Goal: Task Accomplishment & Management: Manage account settings

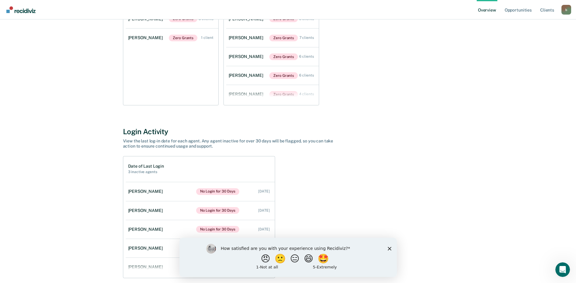
scroll to position [133, 0]
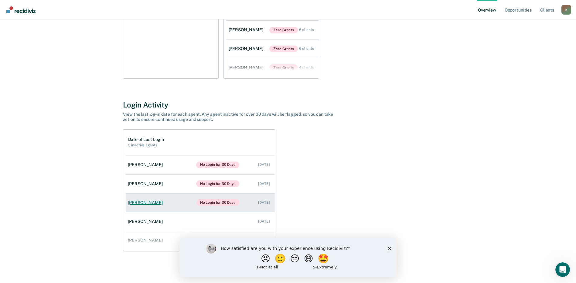
click at [144, 203] on div "[PERSON_NAME]" at bounding box center [146, 202] width 37 height 5
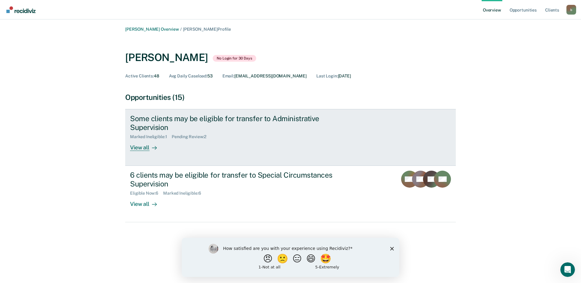
click at [139, 148] on div "View all" at bounding box center [147, 145] width 34 height 12
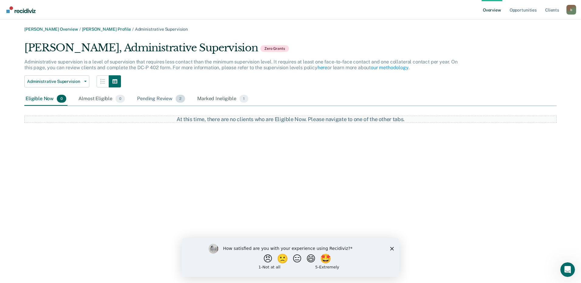
click at [142, 98] on div "Pending Review 2" at bounding box center [161, 98] width 50 height 13
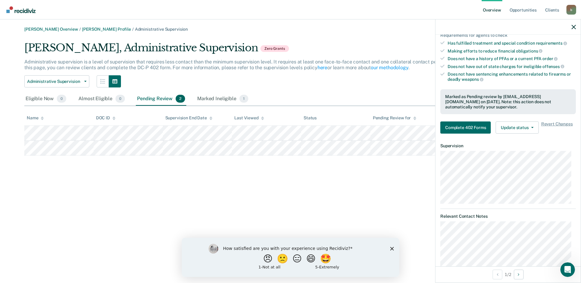
scroll to position [142, 0]
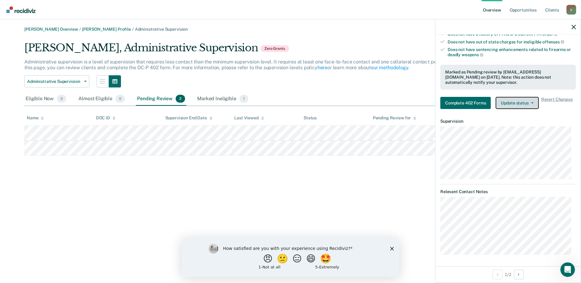
click at [535, 101] on button "Update status" at bounding box center [516, 103] width 43 height 12
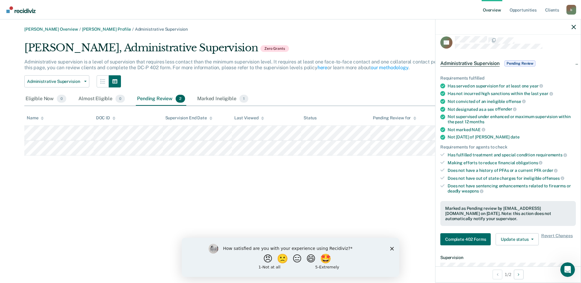
scroll to position [2, 0]
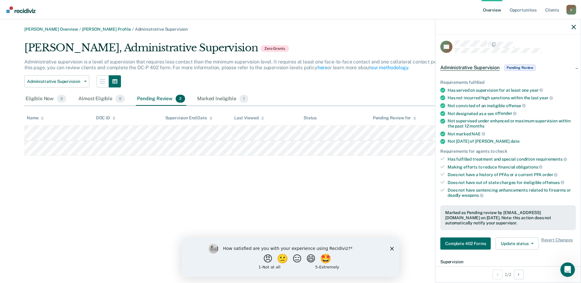
click at [524, 67] on span "Pending Review" at bounding box center [519, 68] width 31 height 6
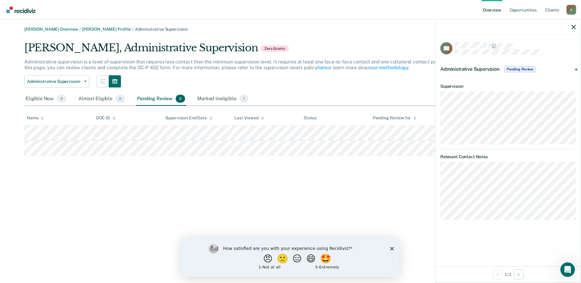
scroll to position [0, 0]
click at [524, 67] on span "Pending Review" at bounding box center [519, 69] width 31 height 6
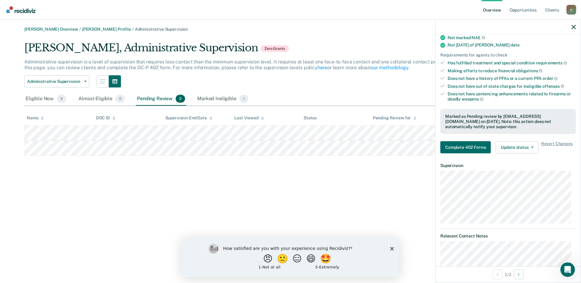
scroll to position [142, 0]
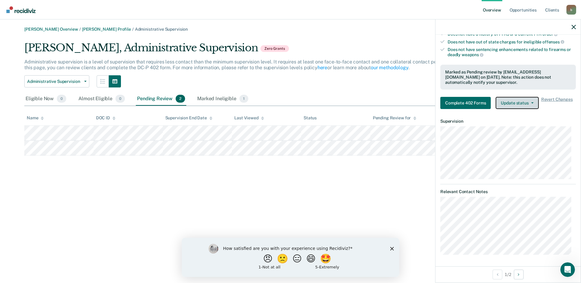
click at [534, 100] on button "Update status" at bounding box center [516, 103] width 43 height 12
click at [558, 180] on article "NT Administrative Supervision Pending Review Requirements fulfilled Has served …" at bounding box center [507, 77] width 135 height 355
click at [521, 274] on button "Next Opportunity" at bounding box center [519, 275] width 10 height 10
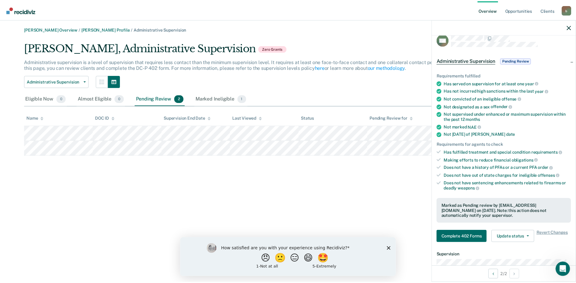
scroll to position [0, 0]
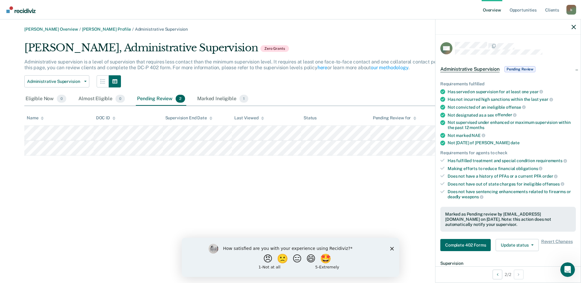
click at [569, 10] on div "b" at bounding box center [571, 10] width 10 height 10
click at [548, 10] on link "Client s" at bounding box center [552, 9] width 16 height 19
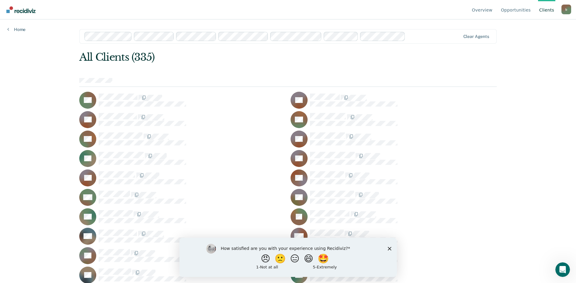
click at [484, 10] on link "Overview" at bounding box center [482, 9] width 23 height 19
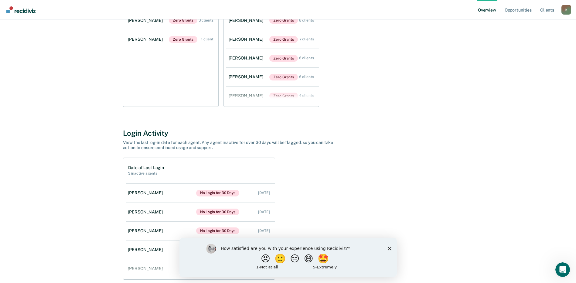
scroll to position [133, 0]
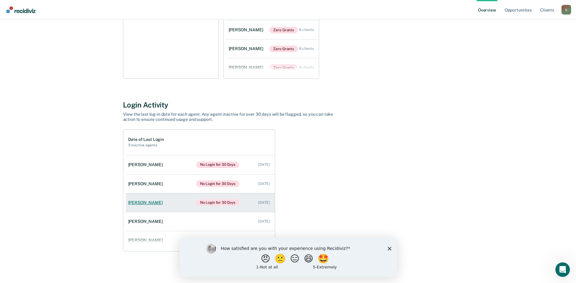
click at [137, 203] on div "[PERSON_NAME]" at bounding box center [146, 202] width 37 height 5
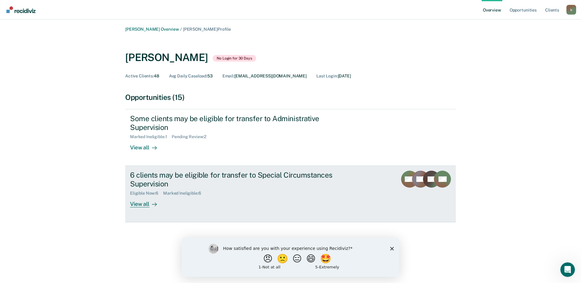
click at [140, 206] on div "View all" at bounding box center [147, 202] width 34 height 12
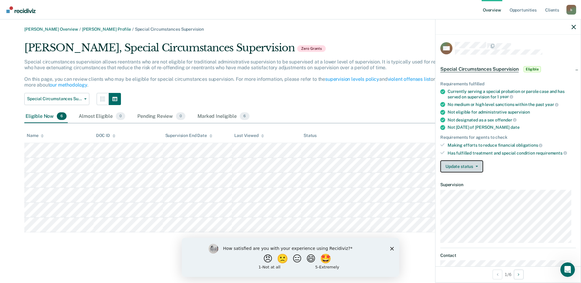
click at [476, 165] on button "Update status" at bounding box center [461, 166] width 43 height 12
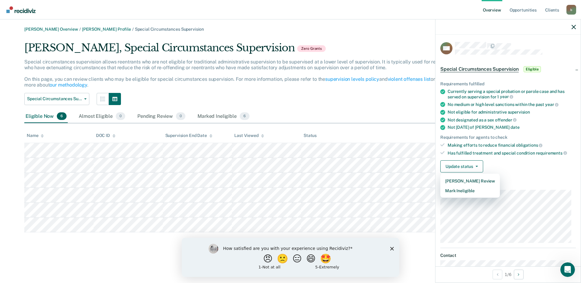
click at [524, 176] on div "Requirements fulfilled Currently serving a special probation or parole case and…" at bounding box center [507, 125] width 145 height 106
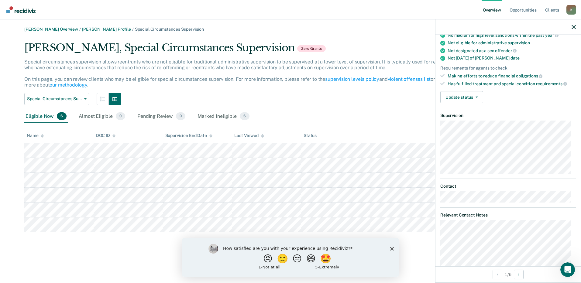
scroll to position [85, 0]
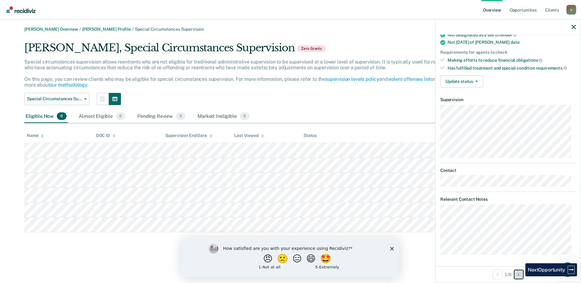
click at [521, 276] on button "Next Opportunity" at bounding box center [519, 275] width 10 height 10
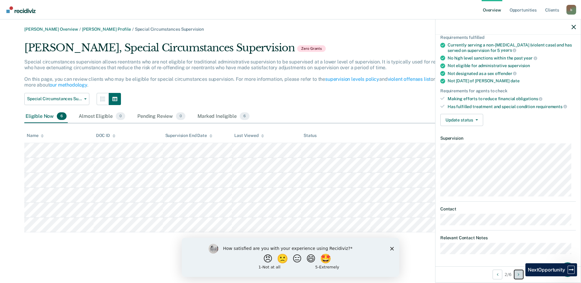
scroll to position [46, 0]
drag, startPoint x: 575, startPoint y: 163, endPoint x: 576, endPoint y: 113, distance: 50.4
click at [576, 113] on div "AM Special Circumstances Supervision Eligible Requirements fulfilled Currently …" at bounding box center [507, 151] width 145 height 232
click at [516, 275] on button "Next Opportunity" at bounding box center [519, 275] width 10 height 10
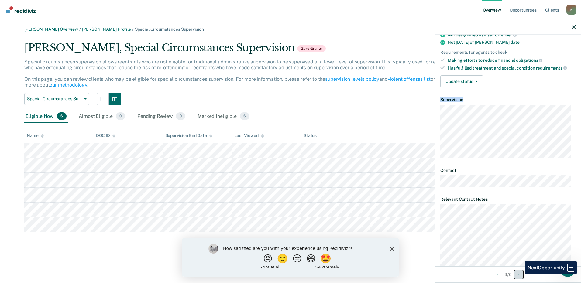
click at [520, 274] on button "Next Opportunity" at bounding box center [519, 275] width 10 height 10
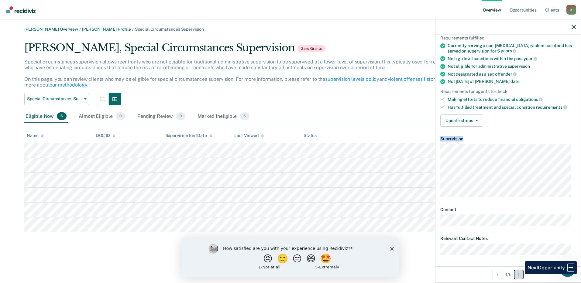
click at [520, 274] on button "Next Opportunity" at bounding box center [519, 275] width 10 height 10
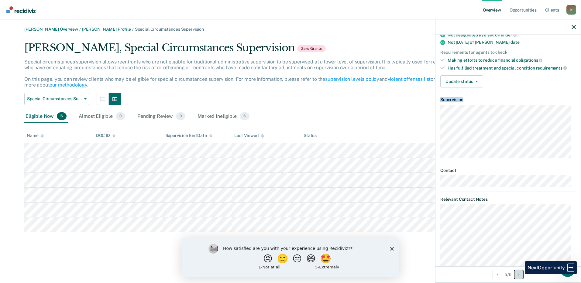
click at [520, 274] on button "Next Opportunity" at bounding box center [519, 275] width 10 height 10
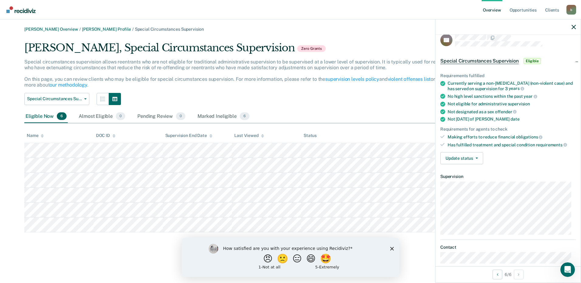
scroll to position [0, 0]
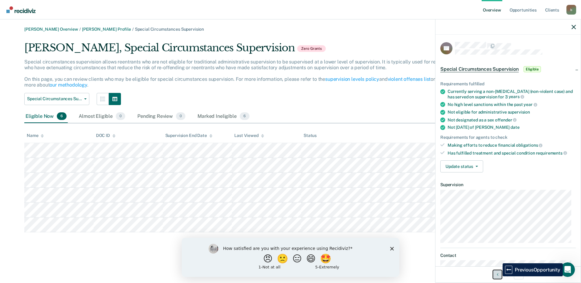
click at [498, 276] on button "Previous Opportunity" at bounding box center [497, 275] width 10 height 10
click at [497, 276] on button "Previous Opportunity" at bounding box center [497, 275] width 10 height 10
click at [497, 276] on icon "Previous Opportunity" at bounding box center [498, 274] width 2 height 4
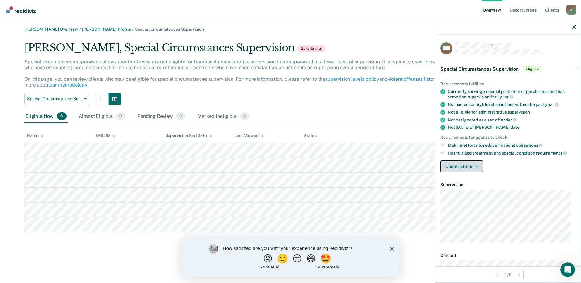
click at [475, 166] on icon "button" at bounding box center [476, 166] width 2 height 1
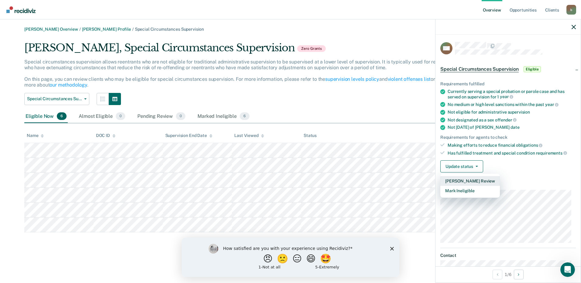
click at [462, 181] on button "[PERSON_NAME] Review" at bounding box center [470, 181] width 60 height 10
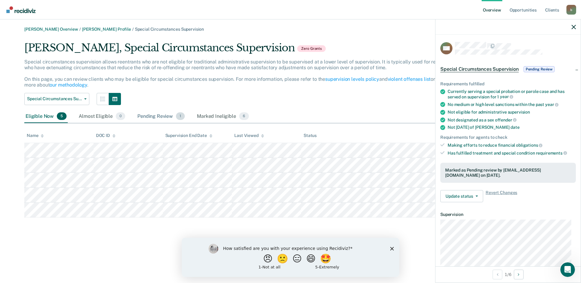
click at [155, 116] on div "Pending Review 1" at bounding box center [161, 116] width 50 height 13
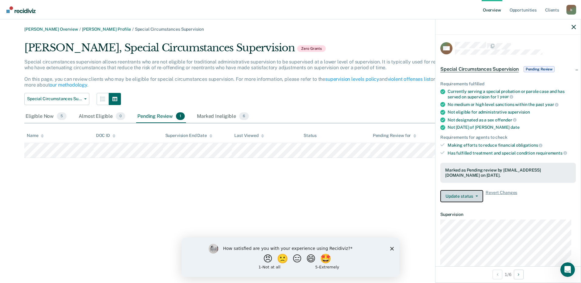
click at [474, 196] on span "button" at bounding box center [475, 196] width 5 height 1
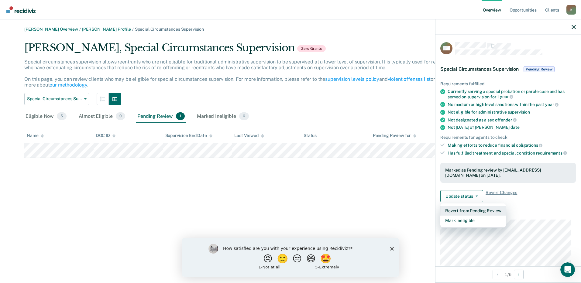
click at [473, 211] on button "Revert from Pending Review" at bounding box center [473, 211] width 66 height 10
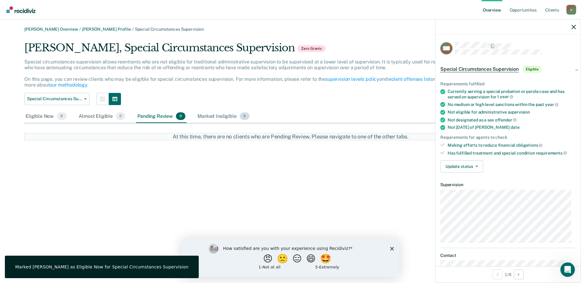
drag, startPoint x: 221, startPoint y: 118, endPoint x: 214, endPoint y: 122, distance: 8.6
click at [221, 117] on div "Marked Ineligible 6" at bounding box center [223, 116] width 54 height 13
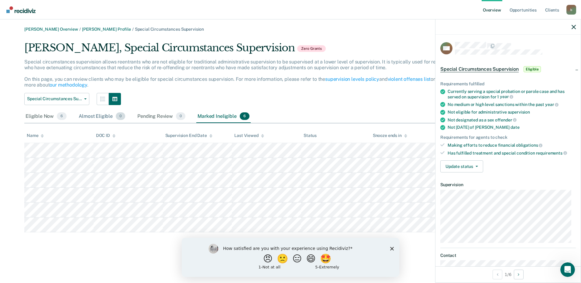
click at [96, 117] on div "Almost Eligible 0" at bounding box center [101, 116] width 49 height 13
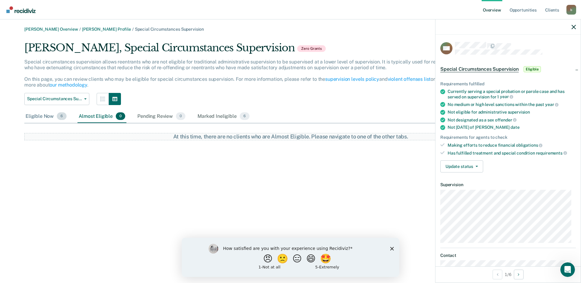
click at [41, 115] on div "Eligible Now 6" at bounding box center [45, 116] width 43 height 13
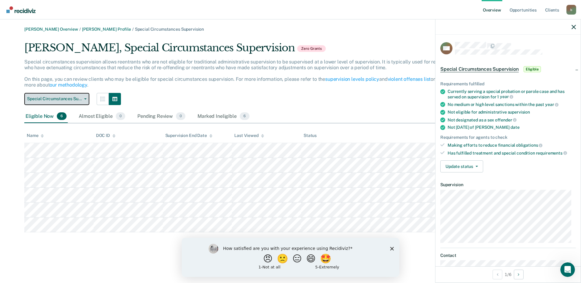
click at [86, 99] on icon "button" at bounding box center [85, 98] width 2 height 1
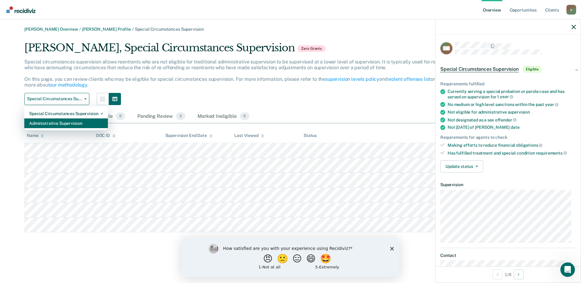
click at [57, 121] on div "Administrative Supervision" at bounding box center [66, 123] width 74 height 10
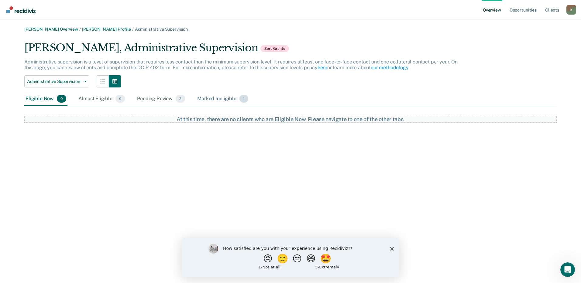
click at [225, 100] on div "Marked Ineligible 1" at bounding box center [222, 98] width 53 height 13
